Goal: Task Accomplishment & Management: Manage account settings

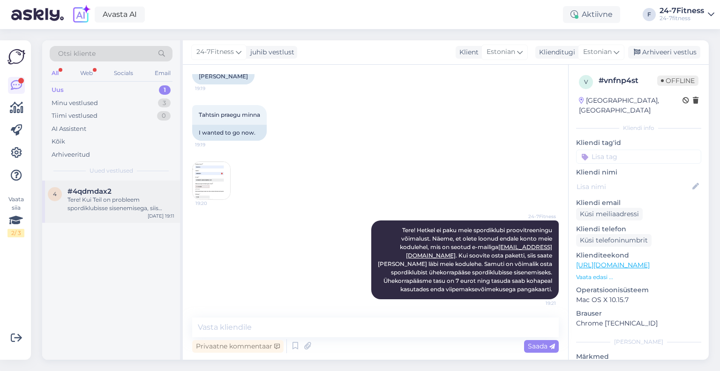
click at [102, 208] on div "Tere! Kui Teil on probleem spordiklubisse sisenemisega, siis palun helistage me…" at bounding box center [120, 203] width 107 height 17
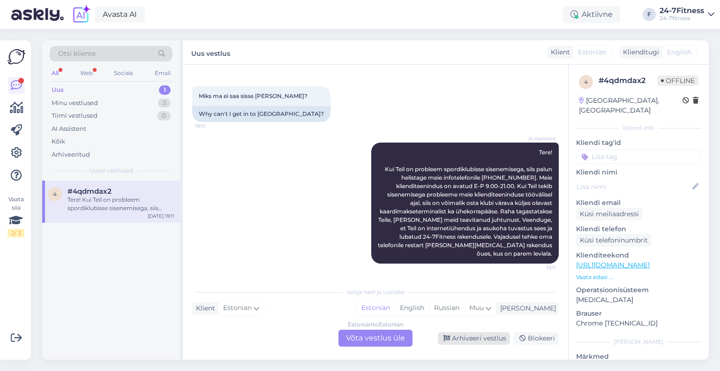
click at [491, 339] on div "Arhiveeri vestlus" at bounding box center [474, 338] width 72 height 13
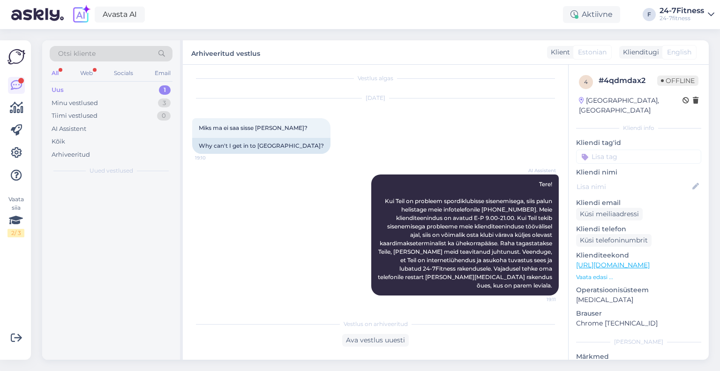
scroll to position [6, 0]
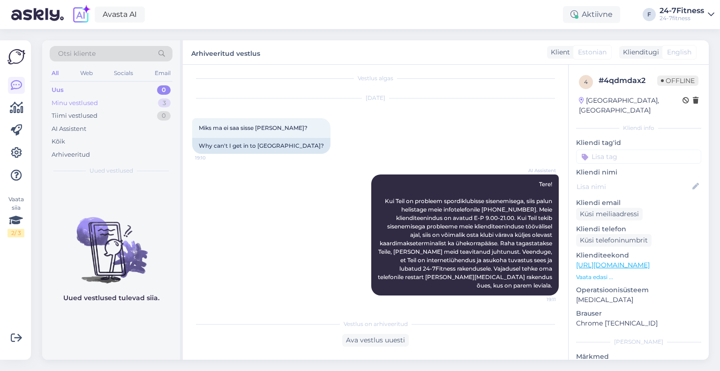
click at [111, 106] on div "Minu vestlused 3" at bounding box center [111, 103] width 123 height 13
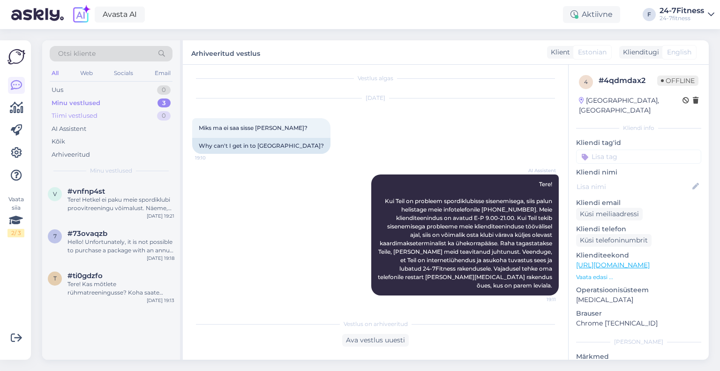
click at [100, 121] on div "Tiimi vestlused 0" at bounding box center [111, 115] width 123 height 13
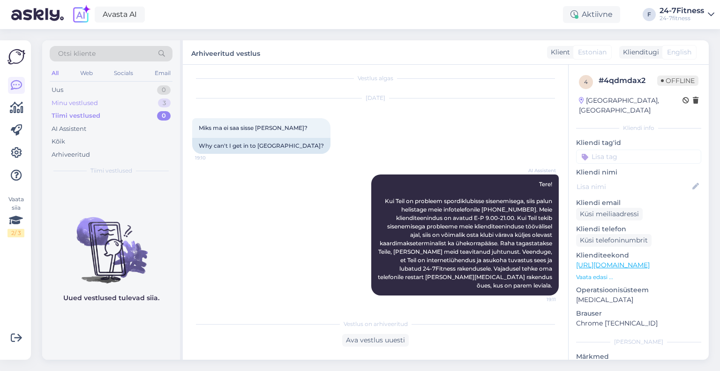
click at [75, 105] on div "Minu vestlused" at bounding box center [75, 102] width 46 height 9
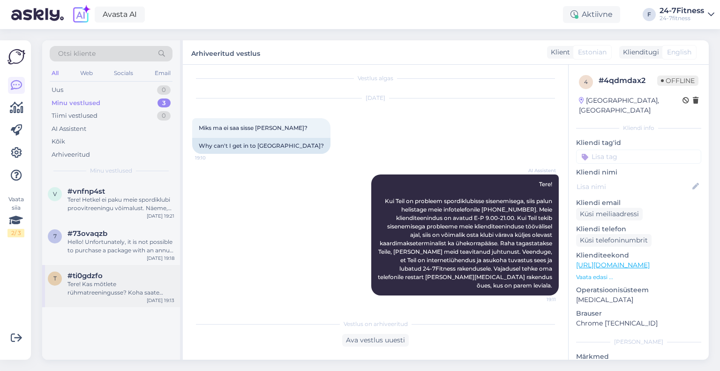
click at [101, 295] on div "Tere! Kas mõtlete rühmatreeningusse? Koha saate kohapeal broneerida meie isetee…" at bounding box center [120, 288] width 107 height 17
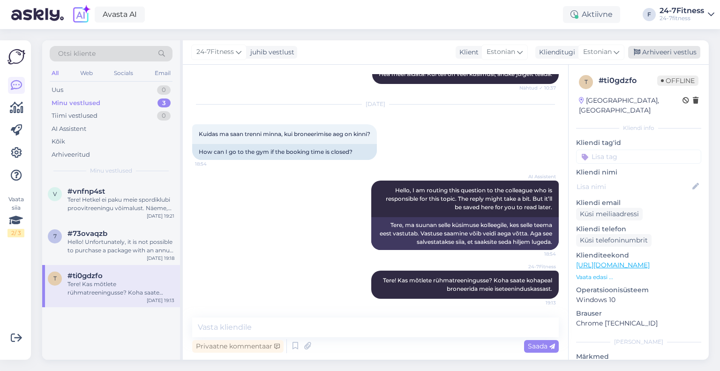
click at [667, 46] on div "Arhiveeri vestlus" at bounding box center [664, 52] width 72 height 13
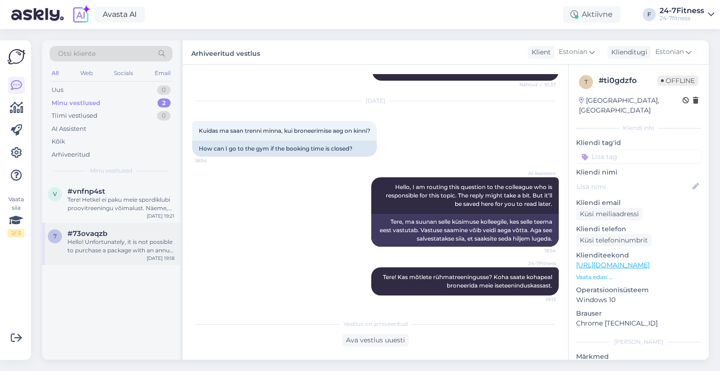
click at [120, 248] on div "Hello! Unfortunately, it is not possible to purchase a package with an annual c…" at bounding box center [120, 246] width 107 height 17
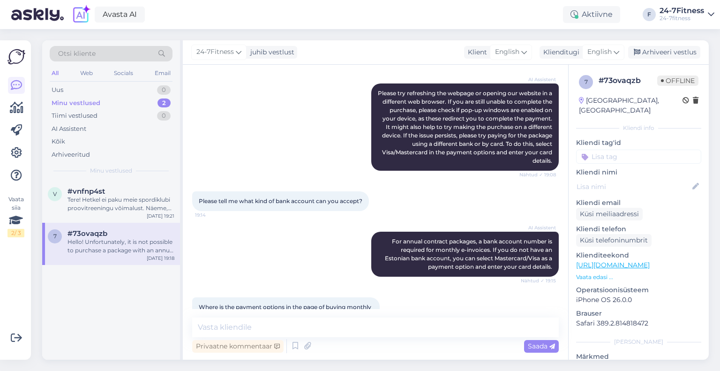
scroll to position [437, 0]
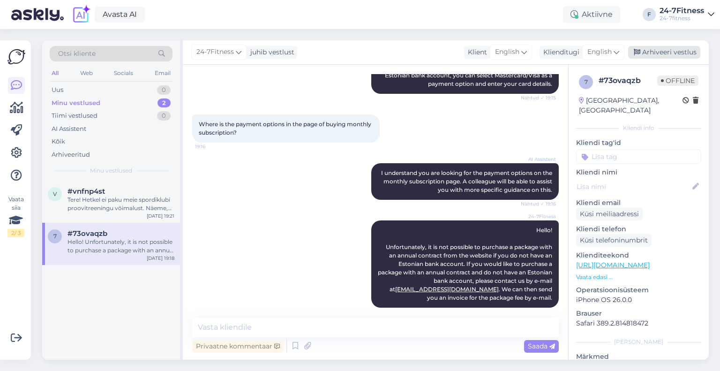
click at [665, 55] on div "Arhiveeri vestlus" at bounding box center [664, 52] width 72 height 13
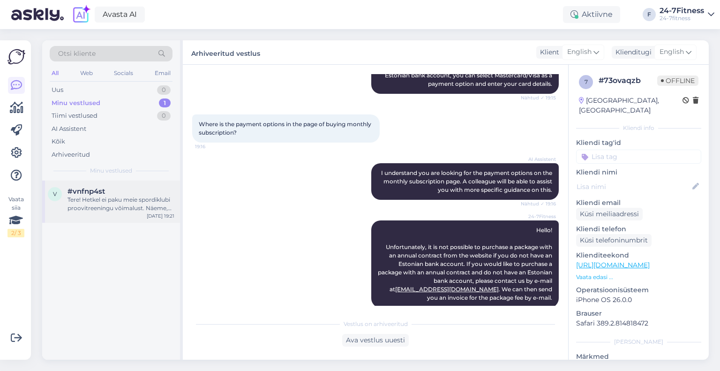
click at [104, 189] on span "#vnfnp4st" at bounding box center [85, 191] width 37 height 8
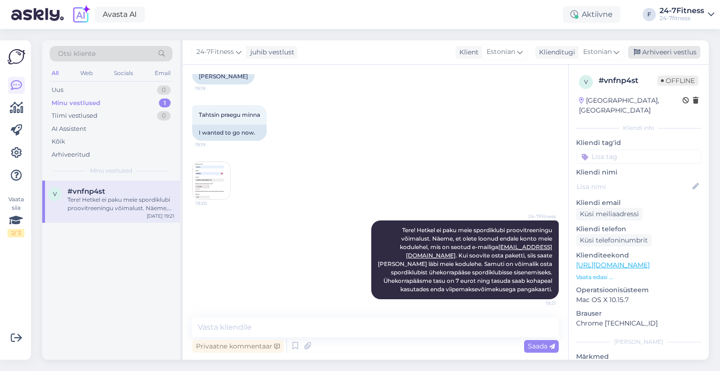
click at [661, 55] on div "Arhiveeri vestlus" at bounding box center [664, 52] width 72 height 13
